Goal: Book appointment/travel/reservation

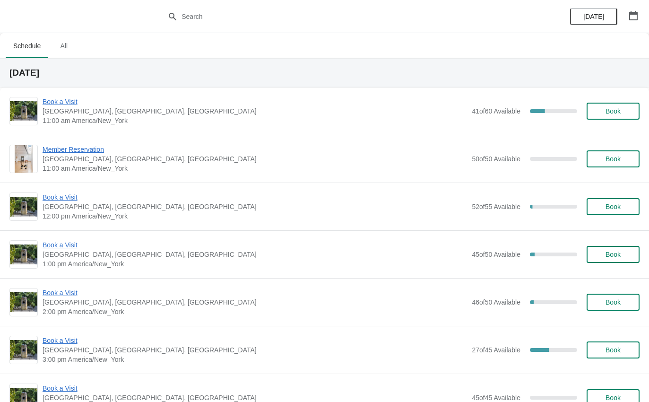
click at [67, 104] on span "Book a Visit" at bounding box center [255, 101] width 425 height 9
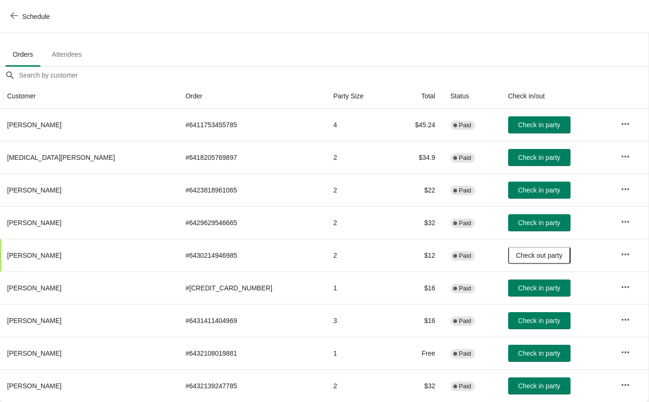
scroll to position [48, 0]
click at [527, 380] on button "Check in party" at bounding box center [539, 385] width 62 height 17
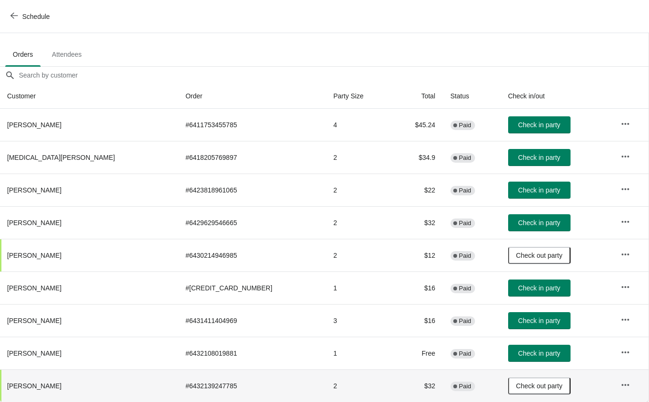
click at [26, 17] on span "Schedule" at bounding box center [35, 17] width 27 height 8
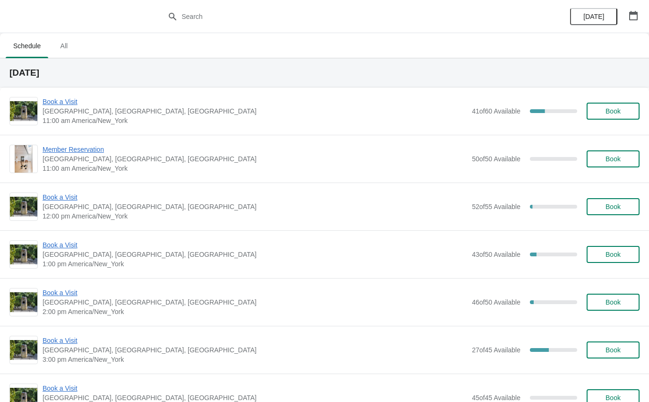
click at [59, 97] on span "Book a Visit" at bounding box center [255, 101] width 425 height 9
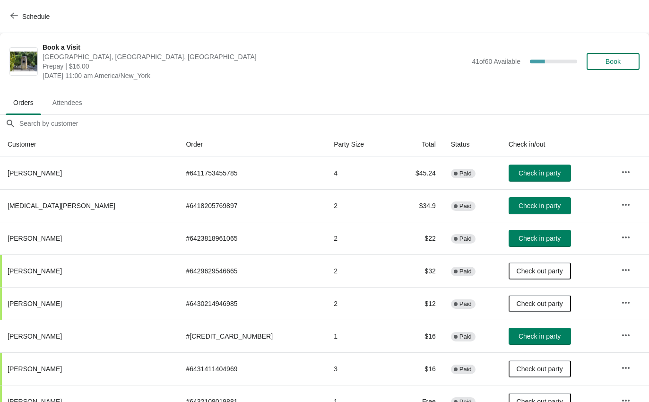
click at [529, 204] on span "Check in party" at bounding box center [540, 206] width 42 height 8
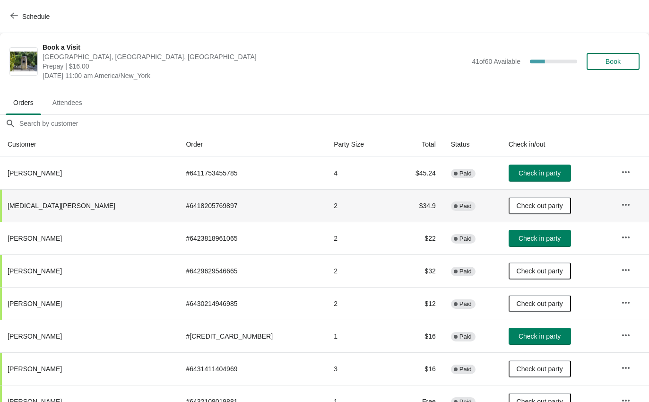
click at [19, 21] on button "Schedule" at bounding box center [31, 16] width 52 height 17
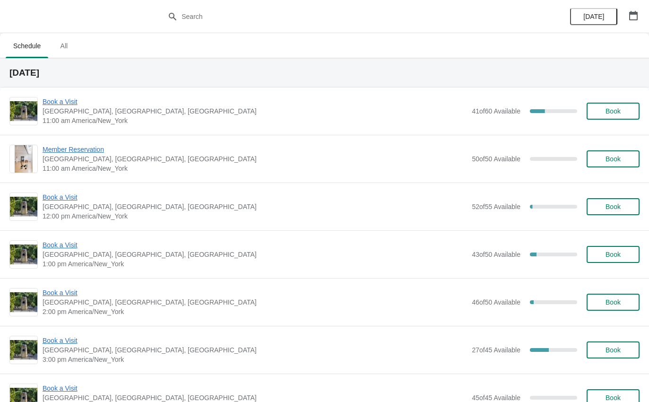
click at [88, 97] on span "Book a Visit" at bounding box center [255, 101] width 425 height 9
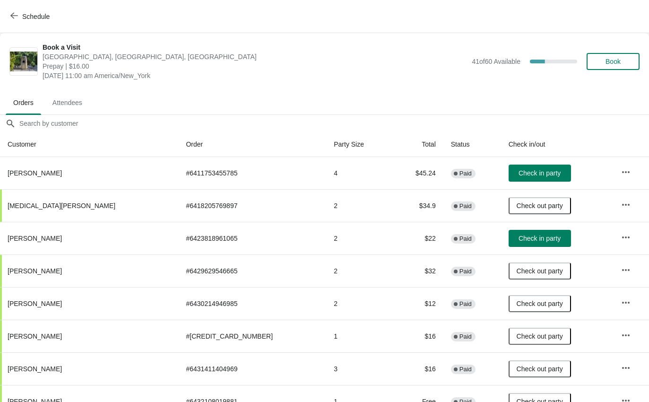
click at [525, 174] on span "Check in party" at bounding box center [540, 173] width 42 height 8
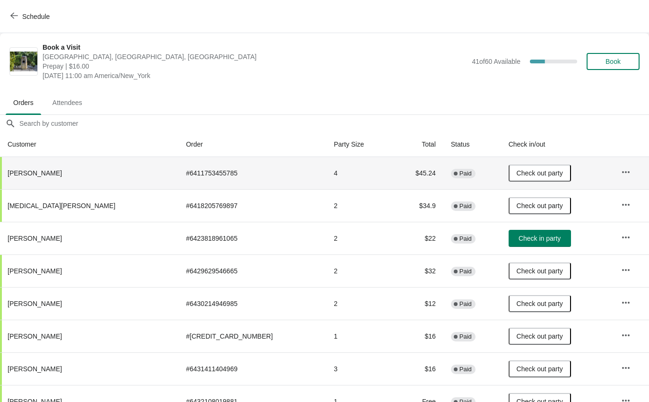
click at [22, 20] on span "Schedule" at bounding box center [30, 16] width 37 height 9
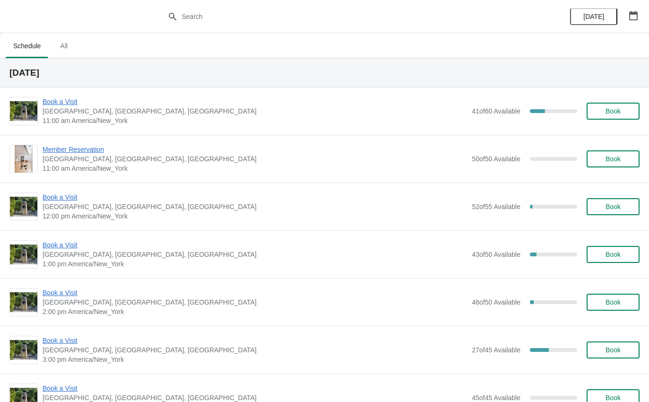
click at [57, 104] on span "Book a Visit" at bounding box center [255, 101] width 425 height 9
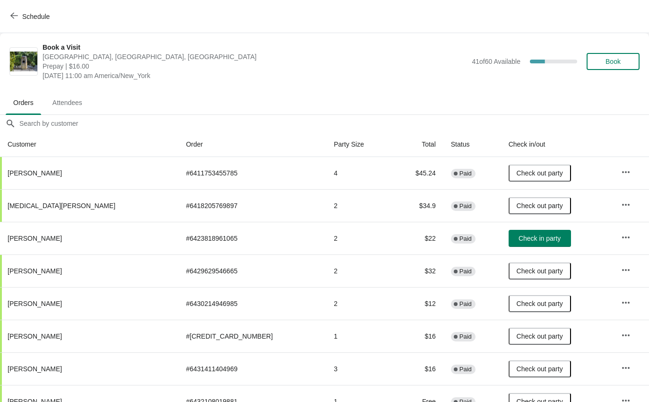
click at [524, 239] on span "Check in party" at bounding box center [540, 239] width 42 height 8
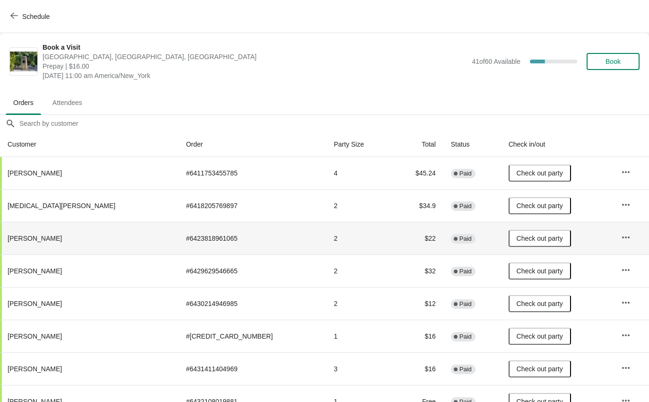
click at [17, 14] on icon "button" at bounding box center [14, 16] width 8 height 8
